Goal: Information Seeking & Learning: Check status

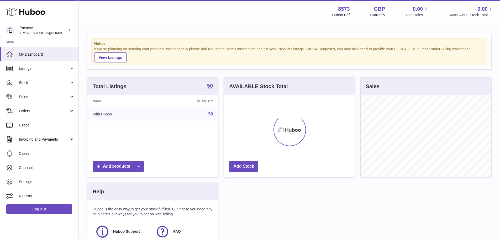
scroll to position [82, 131]
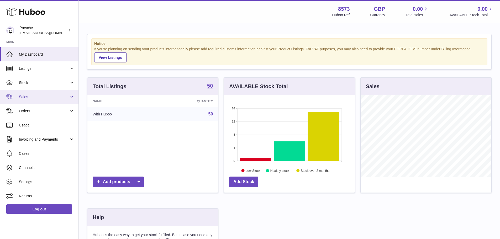
click at [31, 97] on span "Sales" at bounding box center [44, 97] width 50 height 5
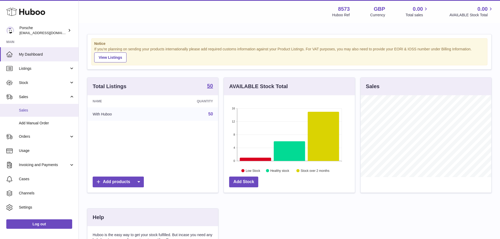
click at [32, 112] on span "Sales" at bounding box center [47, 110] width 56 height 5
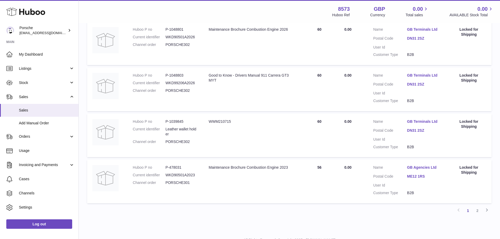
scroll to position [409, 0]
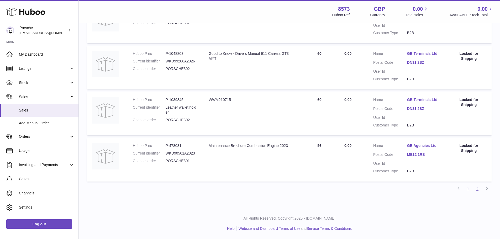
click at [479, 189] on link "2" at bounding box center [477, 188] width 9 height 9
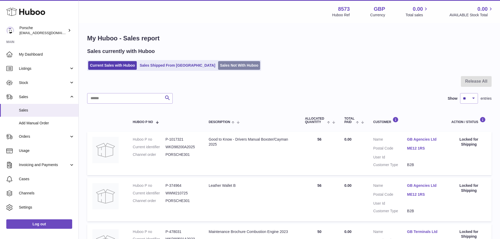
click at [223, 70] on link "Sales Not With Huboo" at bounding box center [239, 65] width 42 height 9
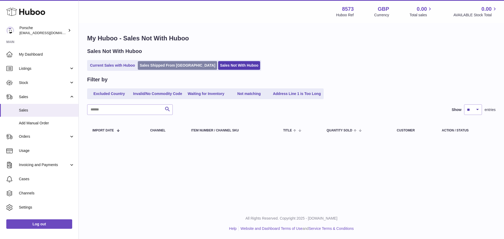
click at [159, 67] on link "Sales Shipped From Huboo" at bounding box center [177, 65] width 79 height 9
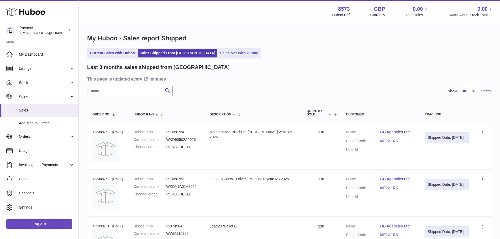
click at [468, 88] on select "** ** **" at bounding box center [470, 91] width 18 height 11
click at [463, 120] on th "Tracking" at bounding box center [447, 112] width 55 height 17
click at [467, 95] on select "** ** **" at bounding box center [470, 91] width 18 height 11
select select "**"
click at [461, 86] on select "** ** **" at bounding box center [470, 91] width 18 height 11
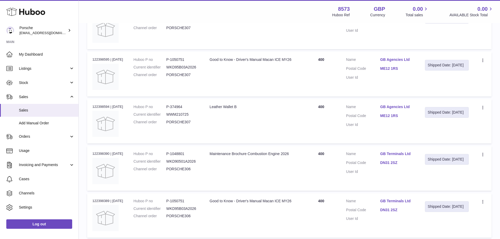
scroll to position [788, 0]
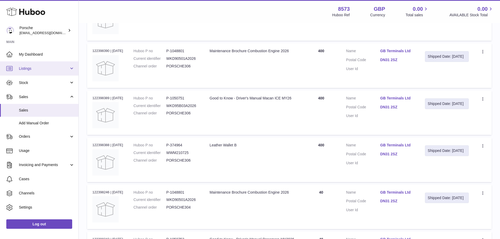
click at [43, 62] on link "Listings" at bounding box center [39, 68] width 79 height 14
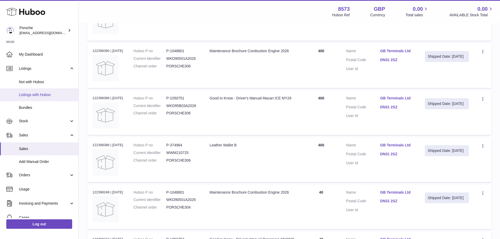
click at [33, 92] on span "Listings with Huboo" at bounding box center [47, 94] width 56 height 5
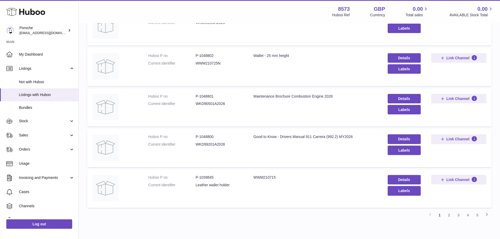
scroll to position [316, 0]
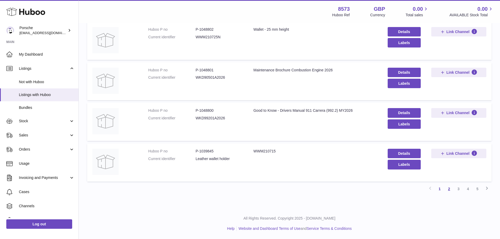
click at [447, 189] on link "2" at bounding box center [449, 188] width 9 height 9
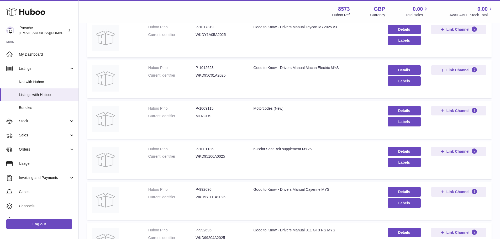
scroll to position [313, 0]
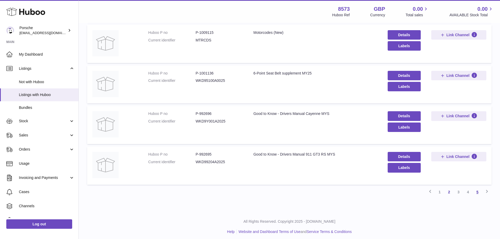
click at [479, 192] on link "5" at bounding box center [477, 192] width 9 height 9
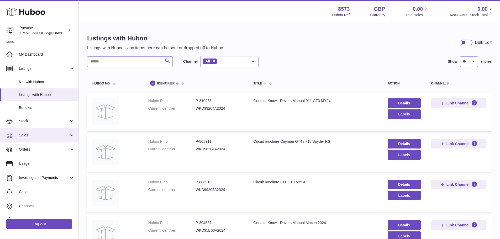
click at [22, 137] on span "Sales" at bounding box center [44, 135] width 50 height 5
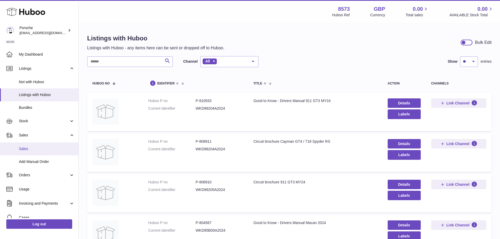
click at [26, 153] on link "Sales" at bounding box center [39, 149] width 79 height 13
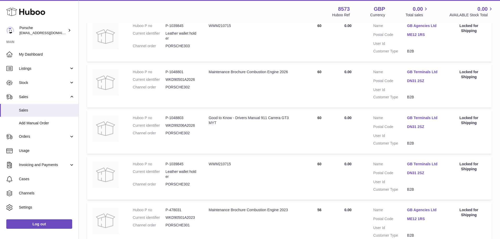
scroll to position [394, 0]
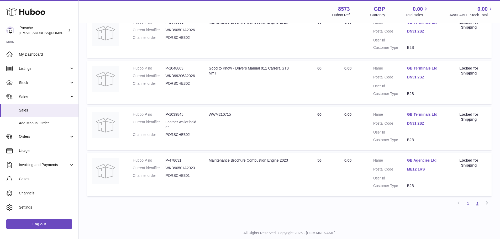
click at [478, 200] on link "2" at bounding box center [477, 203] width 9 height 9
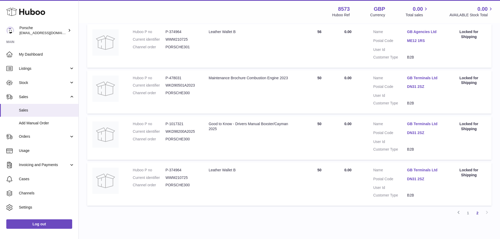
scroll to position [178, 0]
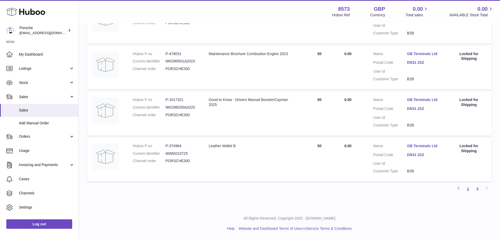
click at [467, 188] on link "1" at bounding box center [468, 188] width 9 height 9
